Goal: Task Accomplishment & Management: Use online tool/utility

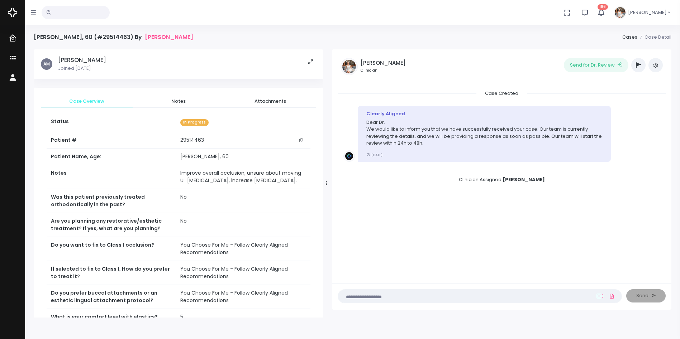
drag, startPoint x: 242, startPoint y: 183, endPoint x: 333, endPoint y: 182, distance: 91.4
click at [328, 182] on div at bounding box center [327, 183] width 4 height 263
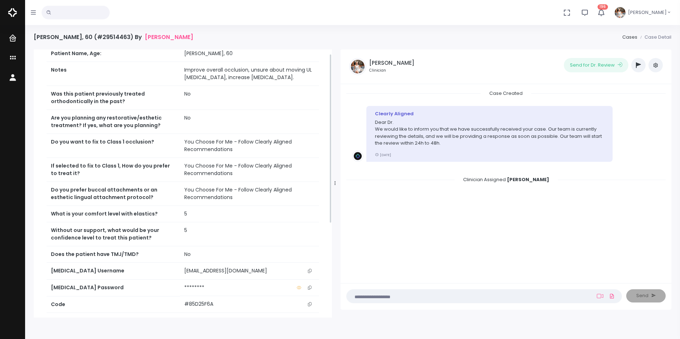
scroll to position [156, 0]
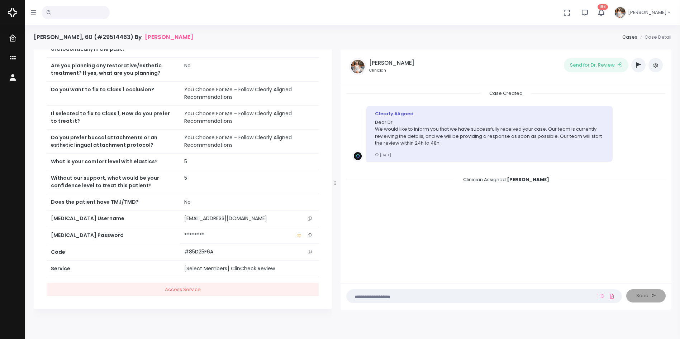
click at [313, 218] on button "scrollable content" at bounding box center [310, 219] width 10 height 8
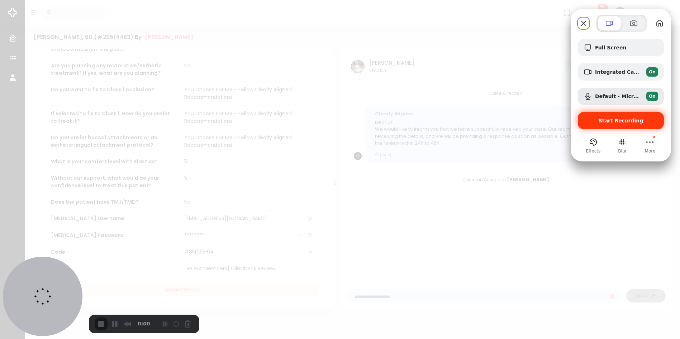
click at [615, 124] on div "Start Recording" at bounding box center [621, 120] width 86 height 17
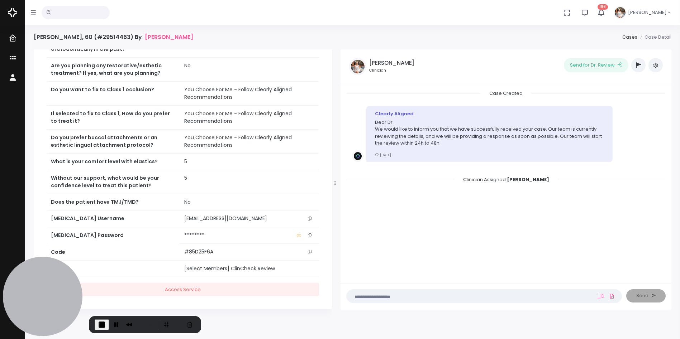
scroll to position [0, 0]
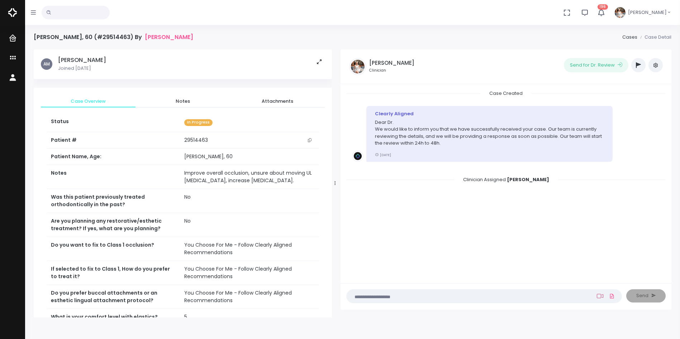
click at [601, 297] on icon at bounding box center [600, 296] width 6 height 4
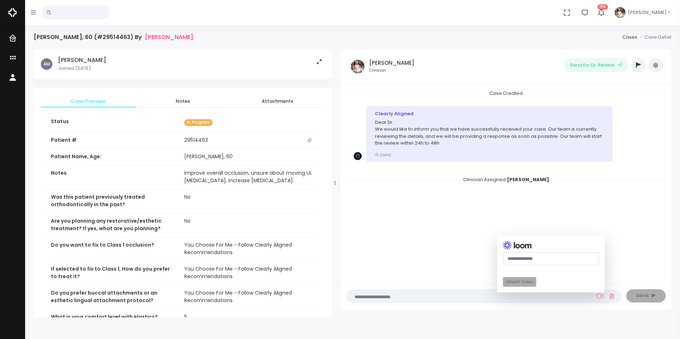
click at [550, 263] on input "text" at bounding box center [551, 259] width 96 height 13
paste input "**********"
type input "**********"
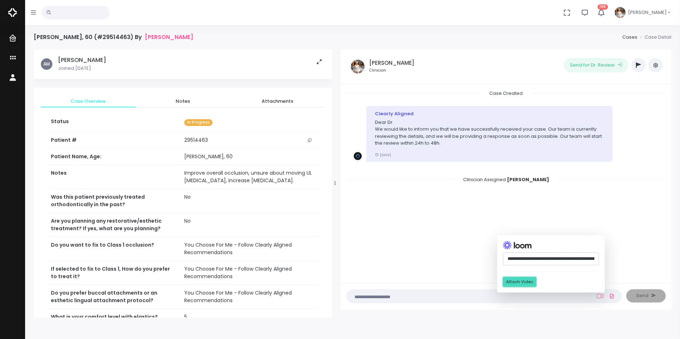
click at [528, 281] on button "Attach Video" at bounding box center [519, 282] width 33 height 10
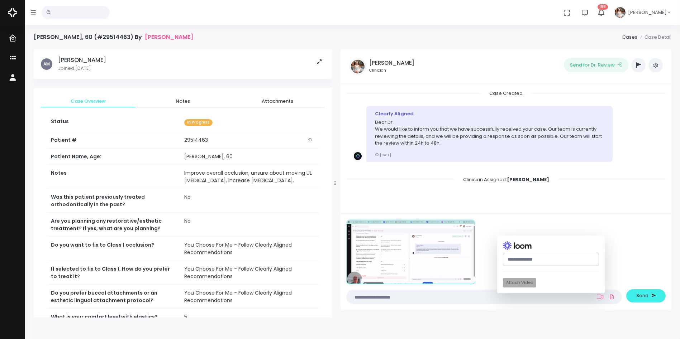
click at [465, 296] on textarea at bounding box center [470, 297] width 238 height 8
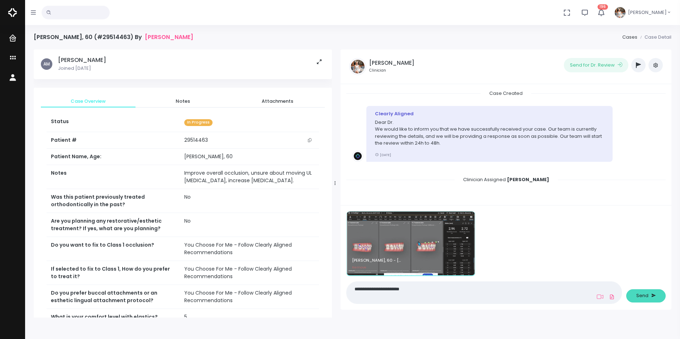
type textarea "**********"
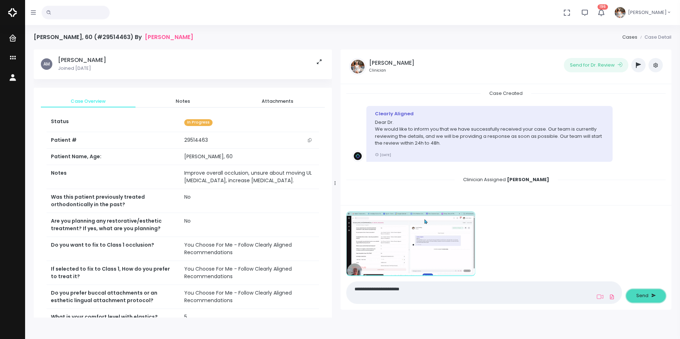
click at [642, 295] on span "Send" at bounding box center [642, 295] width 12 height 7
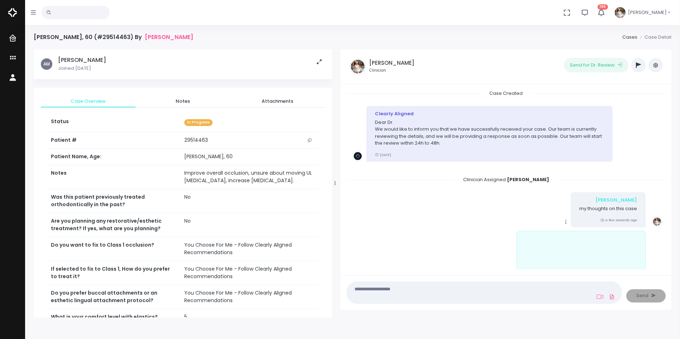
click at [563, 220] on icon at bounding box center [566, 222] width 6 height 6
click at [579, 166] on link "Mark as Video Review" at bounding box center [599, 168] width 75 height 11
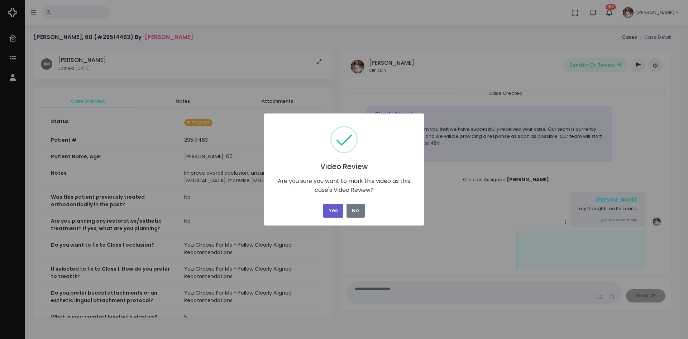
click at [336, 212] on button "Yes" at bounding box center [333, 211] width 20 height 14
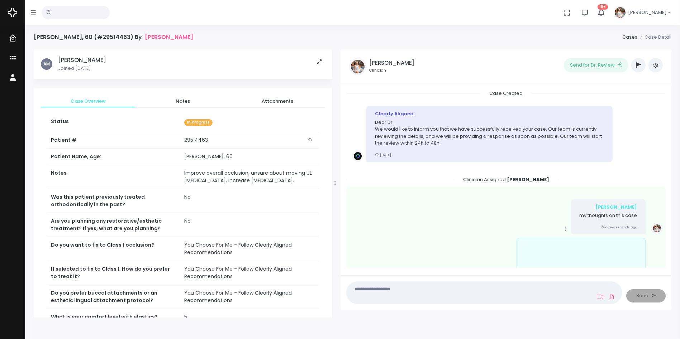
scroll to position [50, 0]
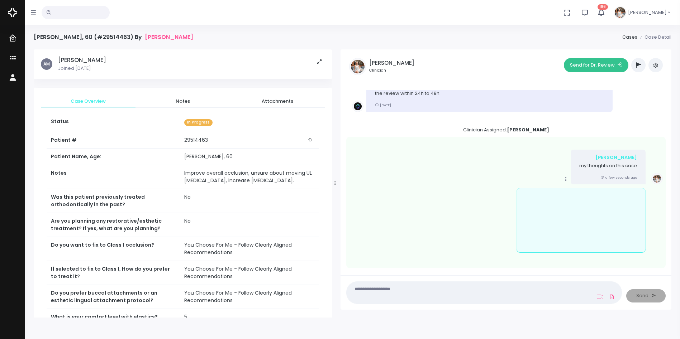
click at [595, 62] on button "Send for Dr. Review" at bounding box center [596, 65] width 65 height 14
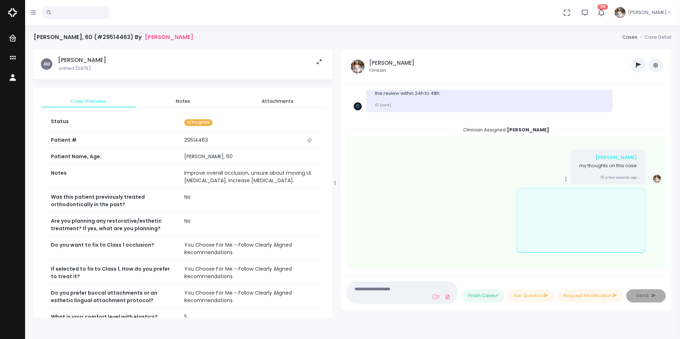
scroll to position [186, 0]
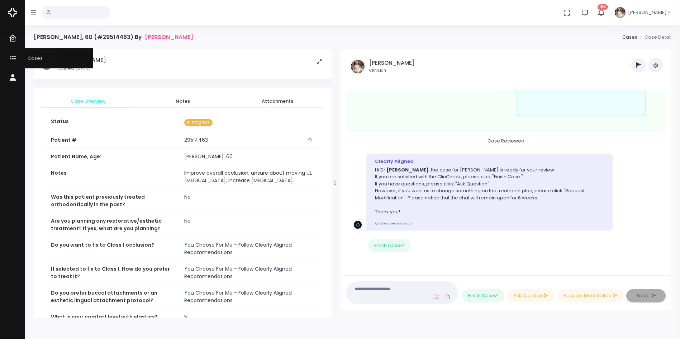
click at [10, 57] on icon "scrollable content" at bounding box center [14, 58] width 10 height 9
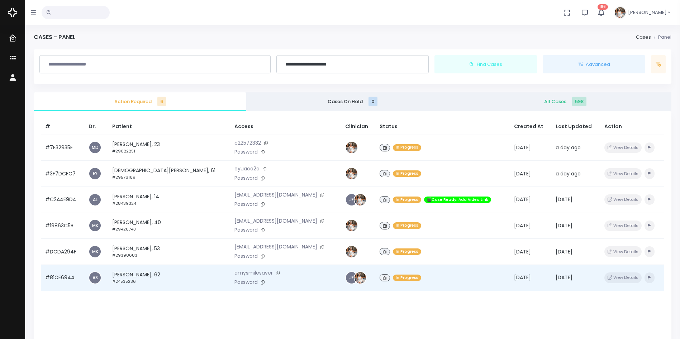
click at [68, 279] on td "#81CE6944" at bounding box center [62, 278] width 43 height 26
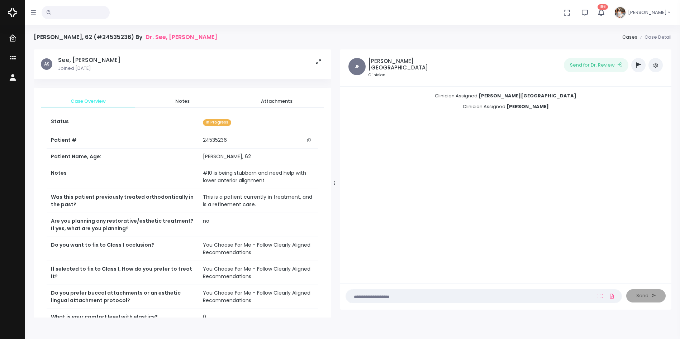
drag, startPoint x: 243, startPoint y: 186, endPoint x: 334, endPoint y: 185, distance: 90.3
click at [334, 185] on div at bounding box center [335, 183] width 4 height 263
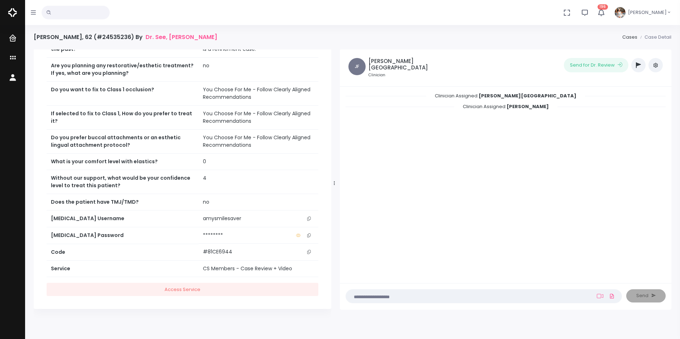
click at [309, 222] on button "scrollable content" at bounding box center [309, 219] width 10 height 8
click at [309, 217] on icon "scrollable content" at bounding box center [309, 219] width 4 height 4
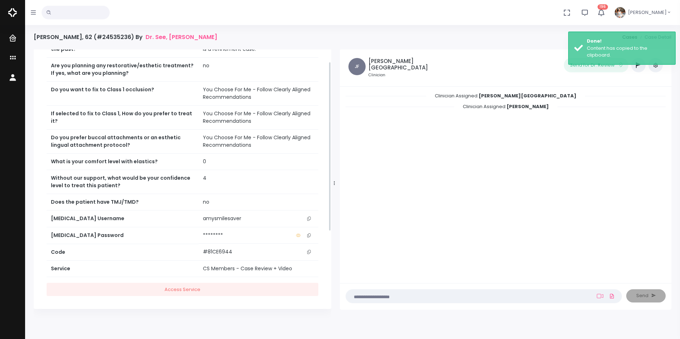
scroll to position [0, 0]
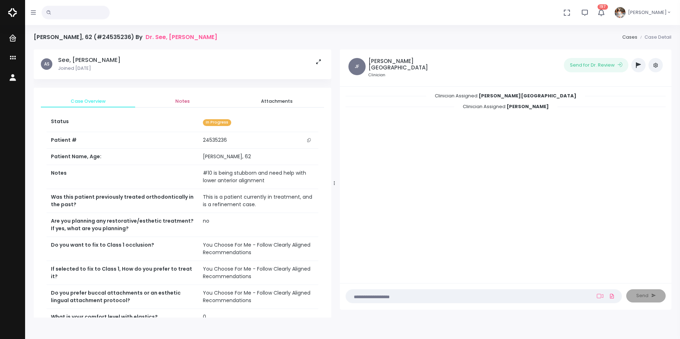
click at [188, 103] on span "Notes" at bounding box center [182, 101] width 83 height 7
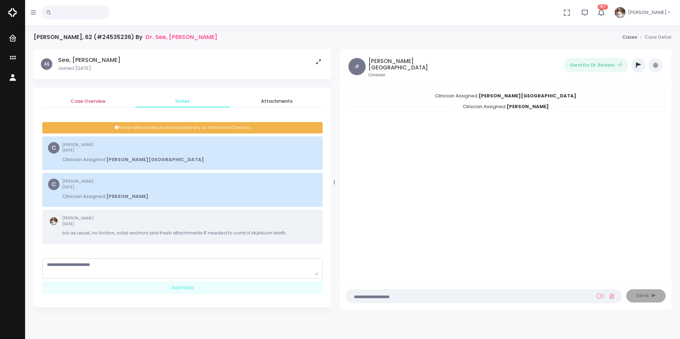
click at [90, 103] on span "Case Overview" at bounding box center [88, 101] width 83 height 7
